Goal: Check status

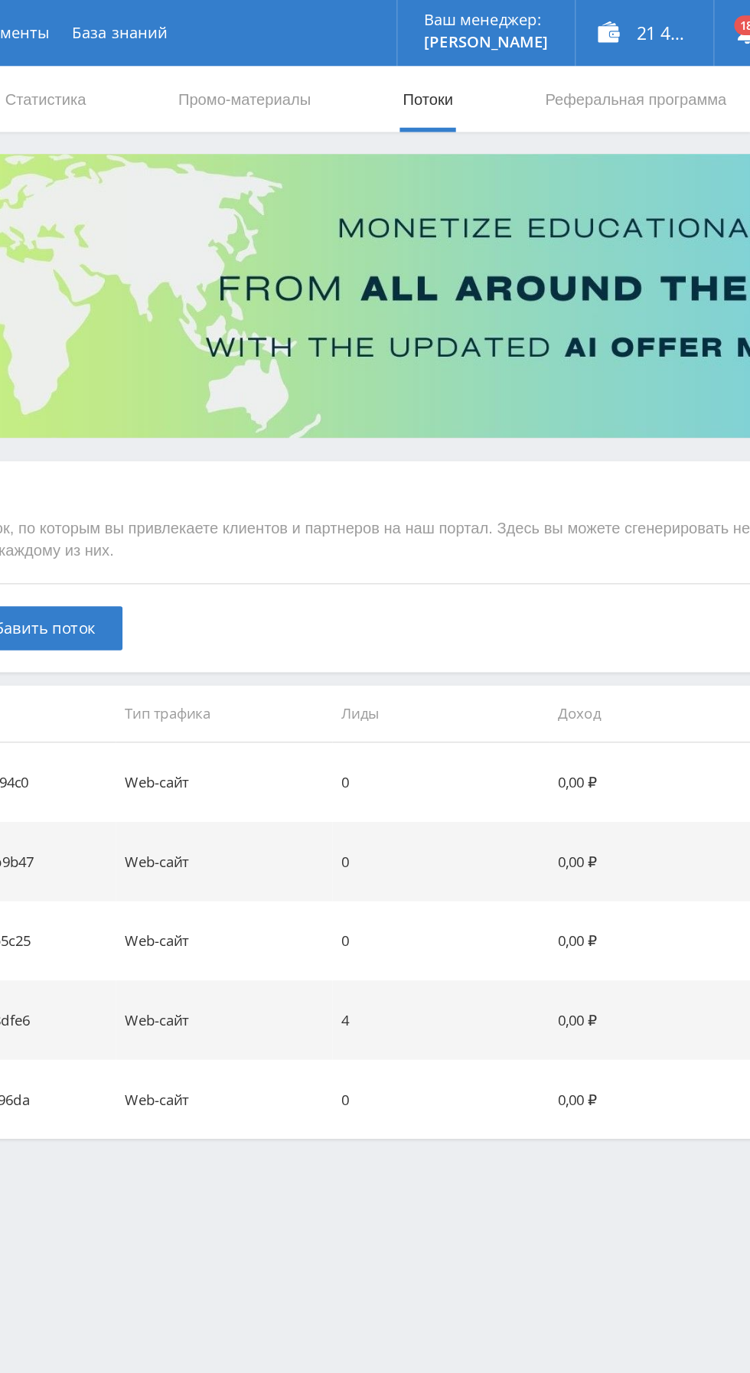
click at [249, 70] on link "Статистика" at bounding box center [260, 69] width 60 height 46
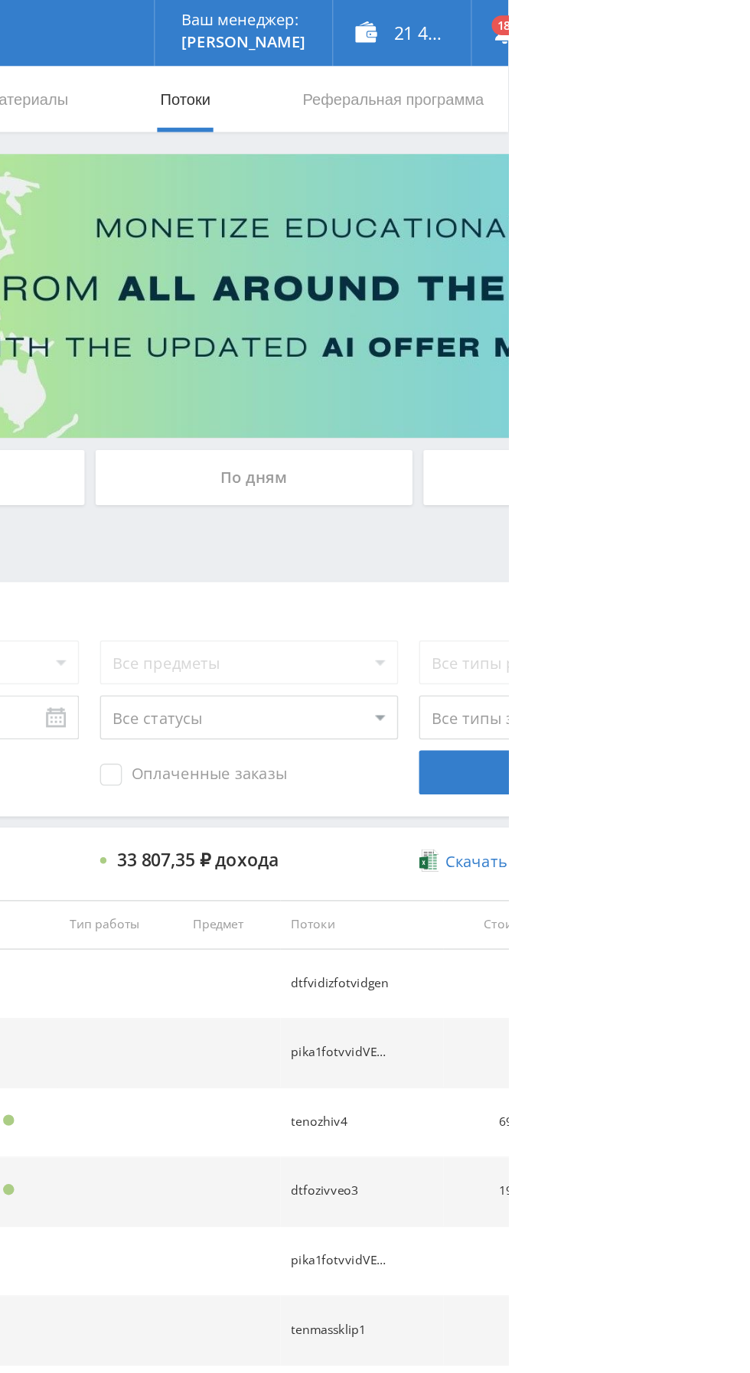
click at [490, 326] on div "По дням" at bounding box center [573, 332] width 220 height 38
click at [0, 0] on input "По дням" at bounding box center [0, 0] width 0 height 0
